Goal: Find specific page/section: Find specific page/section

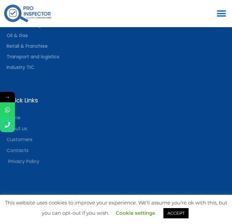
scroll to position [5185, 0]
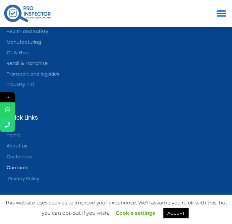
click at [23, 170] on span "Contacts" at bounding box center [18, 167] width 22 height 9
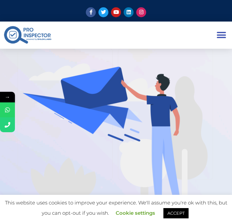
click at [217, 33] on icon "Menu Toggle" at bounding box center [222, 35] width 10 height 10
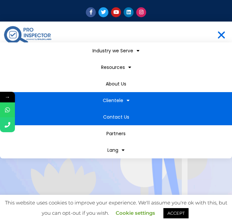
click at [126, 97] on span at bounding box center [127, 100] width 6 height 11
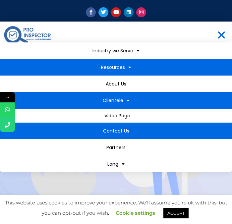
click at [129, 68] on span at bounding box center [128, 67] width 6 height 11
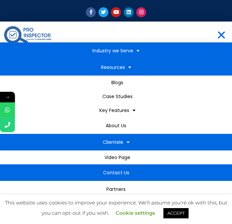
click at [138, 50] on span at bounding box center [136, 50] width 6 height 11
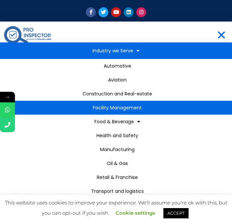
click at [121, 108] on link "Facility Management" at bounding box center [116, 108] width 232 height 14
